Goal: Check status

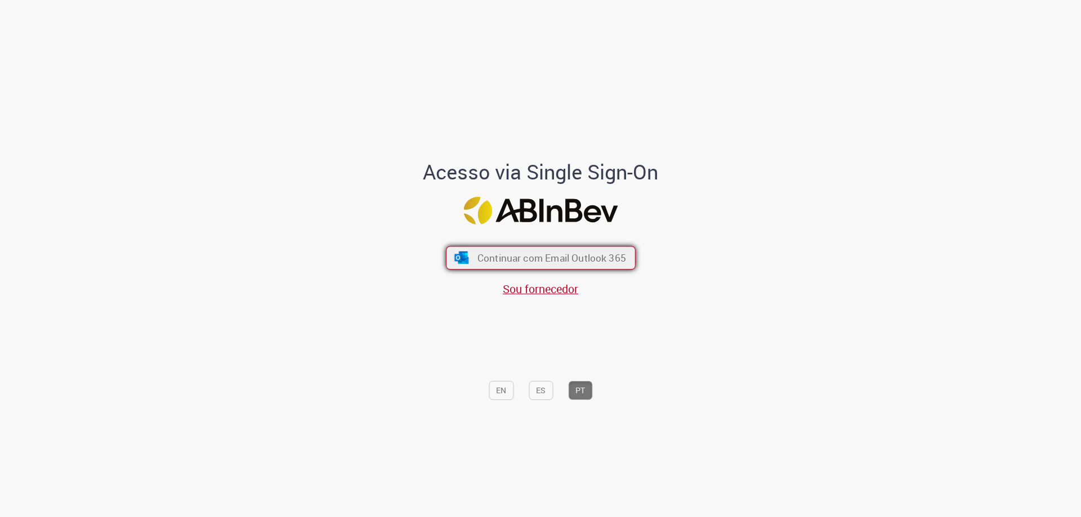
click at [468, 250] on button "Continuar com Email Outlook 365" at bounding box center [541, 258] width 190 height 24
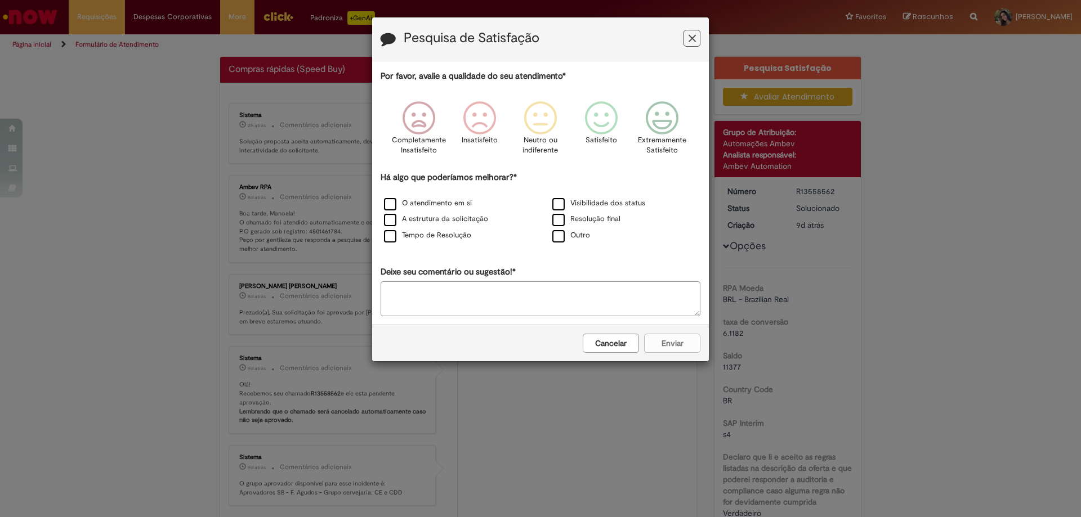
click at [683, 38] on button "Feedback" at bounding box center [691, 38] width 17 height 17
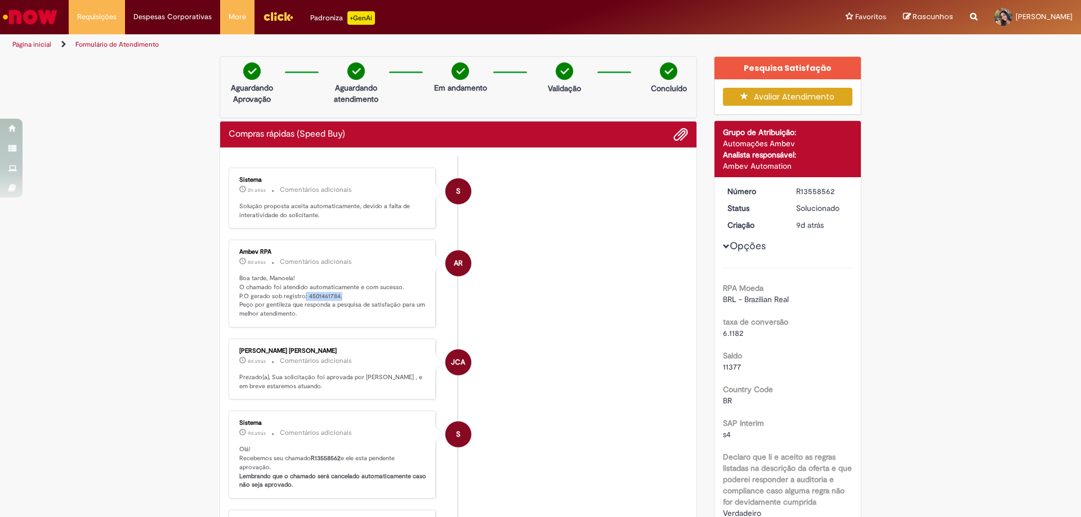
drag, startPoint x: 298, startPoint y: 298, endPoint x: 338, endPoint y: 301, distance: 40.0
click at [338, 301] on p "Boa tarde, Manoela! O chamado foi atendido automaticamente e com sucesso. P.O g…" at bounding box center [332, 296] width 187 height 44
drag, startPoint x: 303, startPoint y: 295, endPoint x: 385, endPoint y: 294, distance: 81.6
click at [385, 294] on p "Boa tarde, Manoela! O chamado foi atendido automaticamente e com sucesso. P.O g…" at bounding box center [332, 296] width 187 height 44
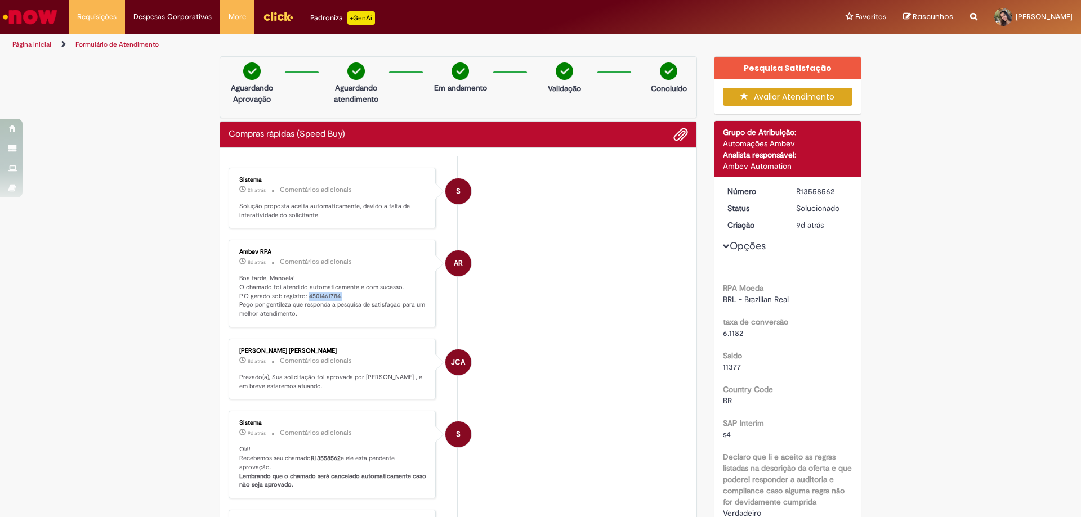
copy p "4501461784."
click at [627, 210] on li "S Sistema 2h atrás 2 horas atrás Comentários adicionais Solução proposta aceita…" at bounding box center [457, 198] width 459 height 61
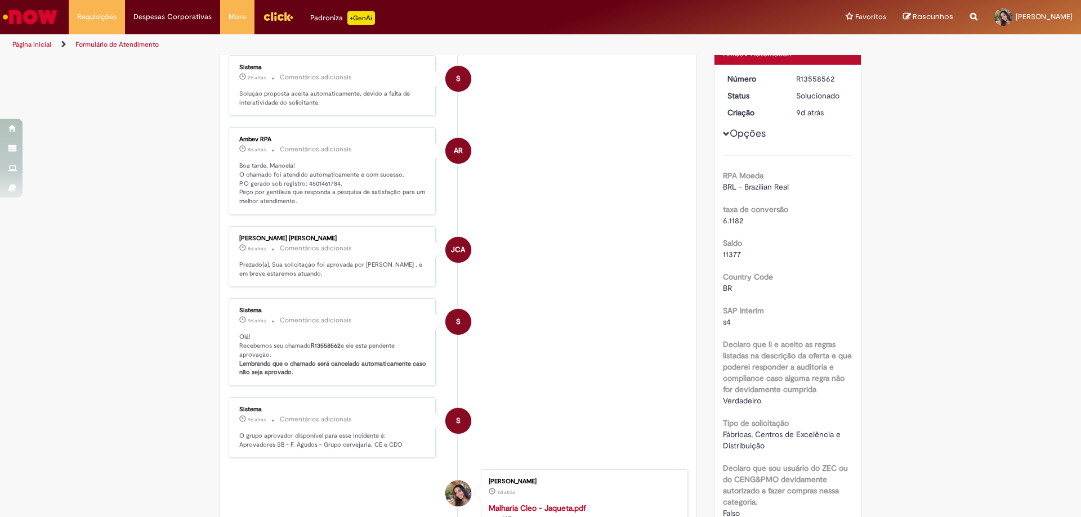
scroll to position [56, 0]
